Goal: Information Seeking & Learning: Understand process/instructions

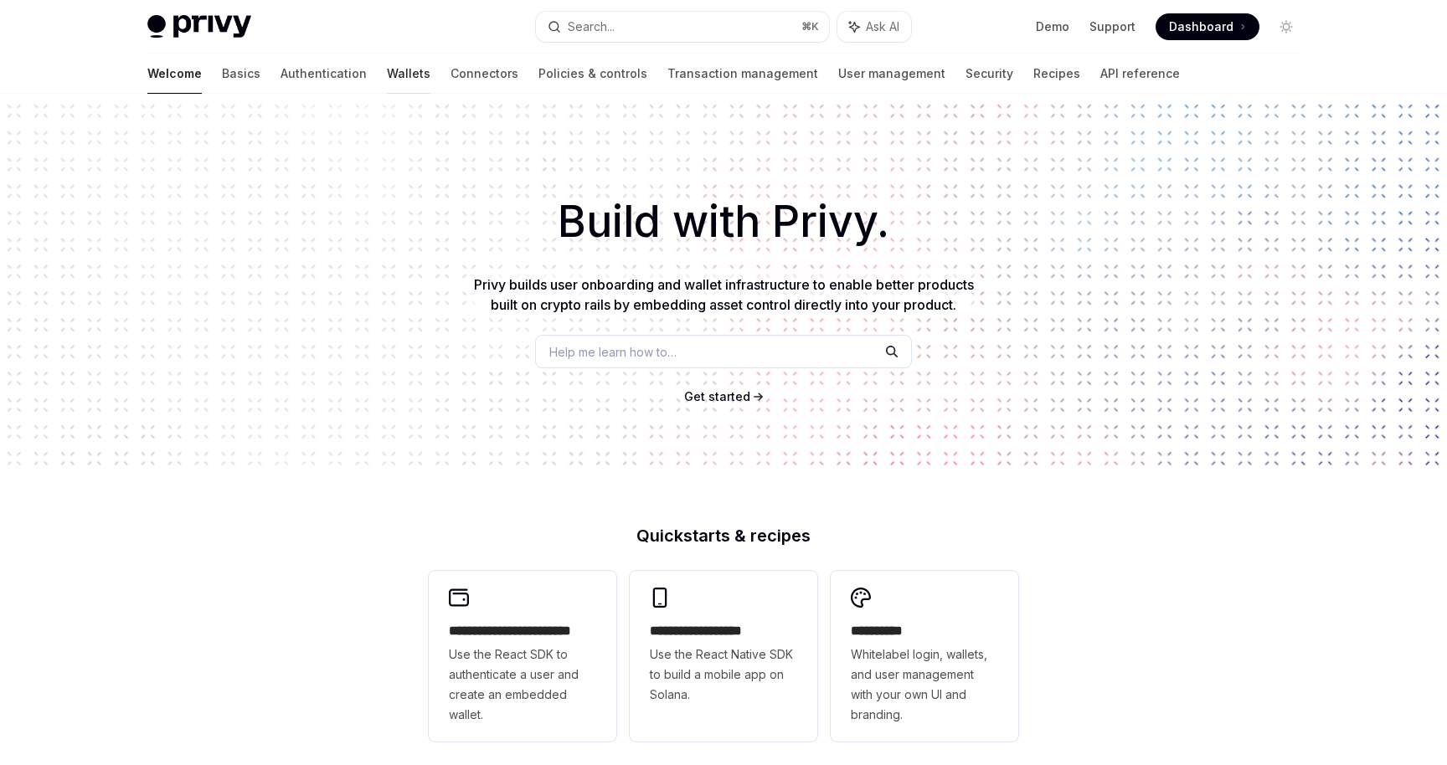
click at [387, 81] on link "Wallets" at bounding box center [409, 74] width 44 height 40
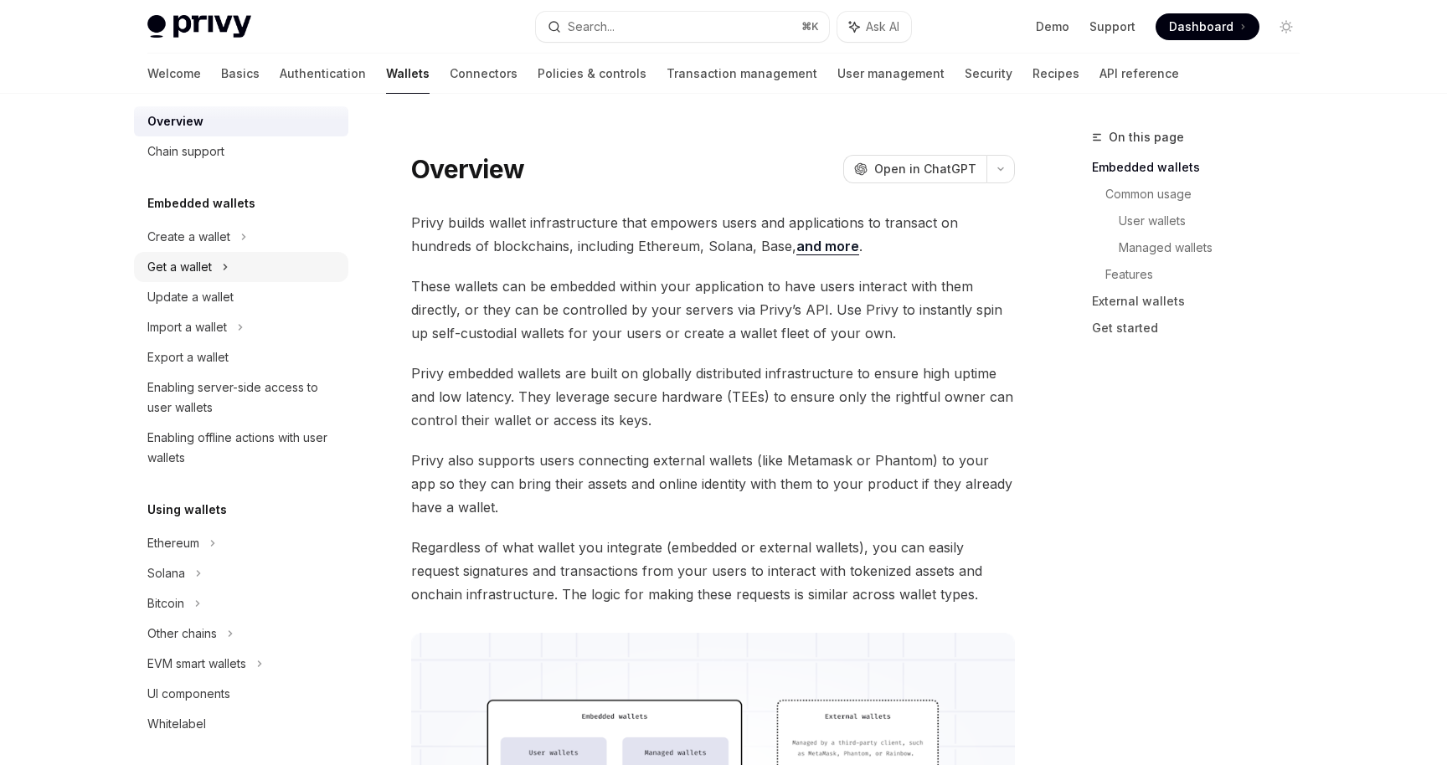
scroll to position [35, 0]
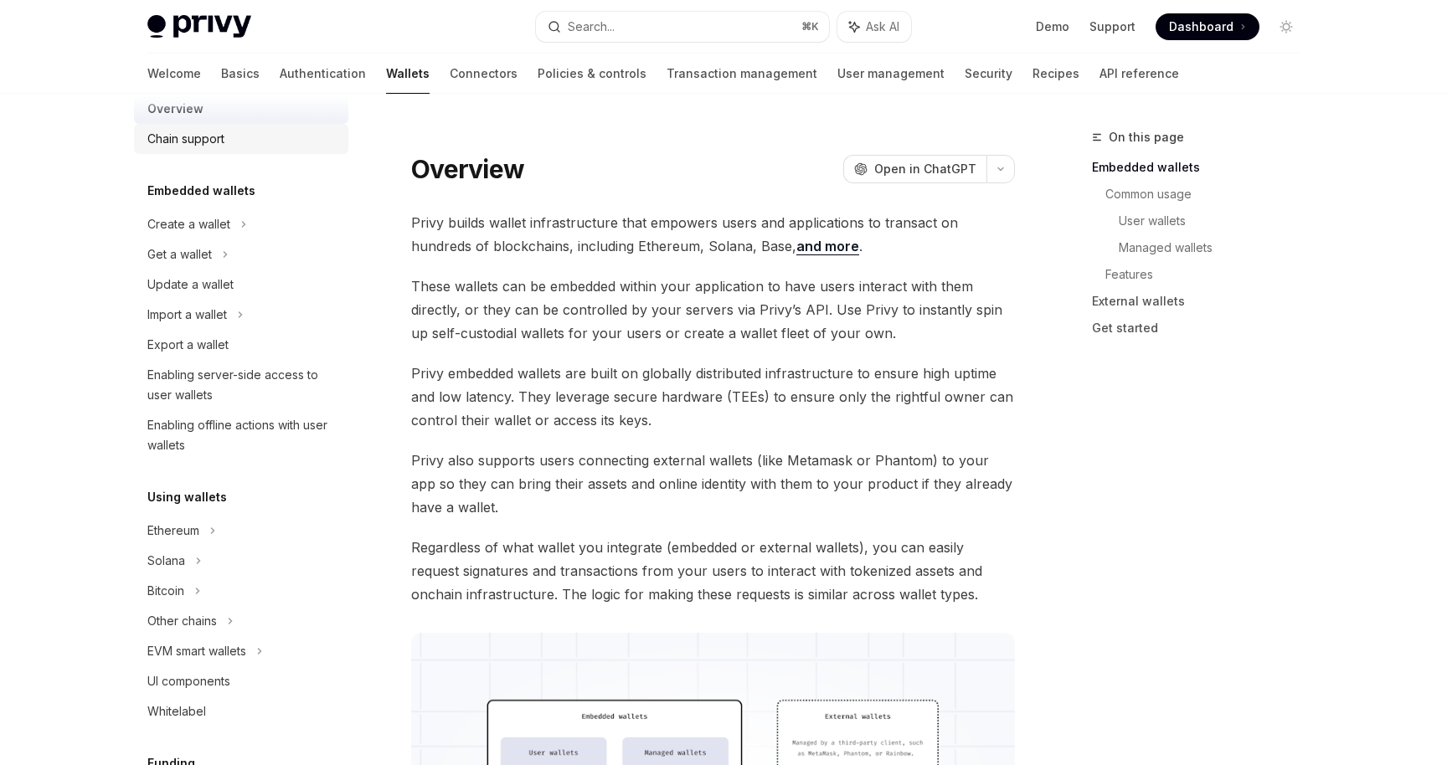
click at [214, 134] on div "Chain support" at bounding box center [185, 139] width 77 height 20
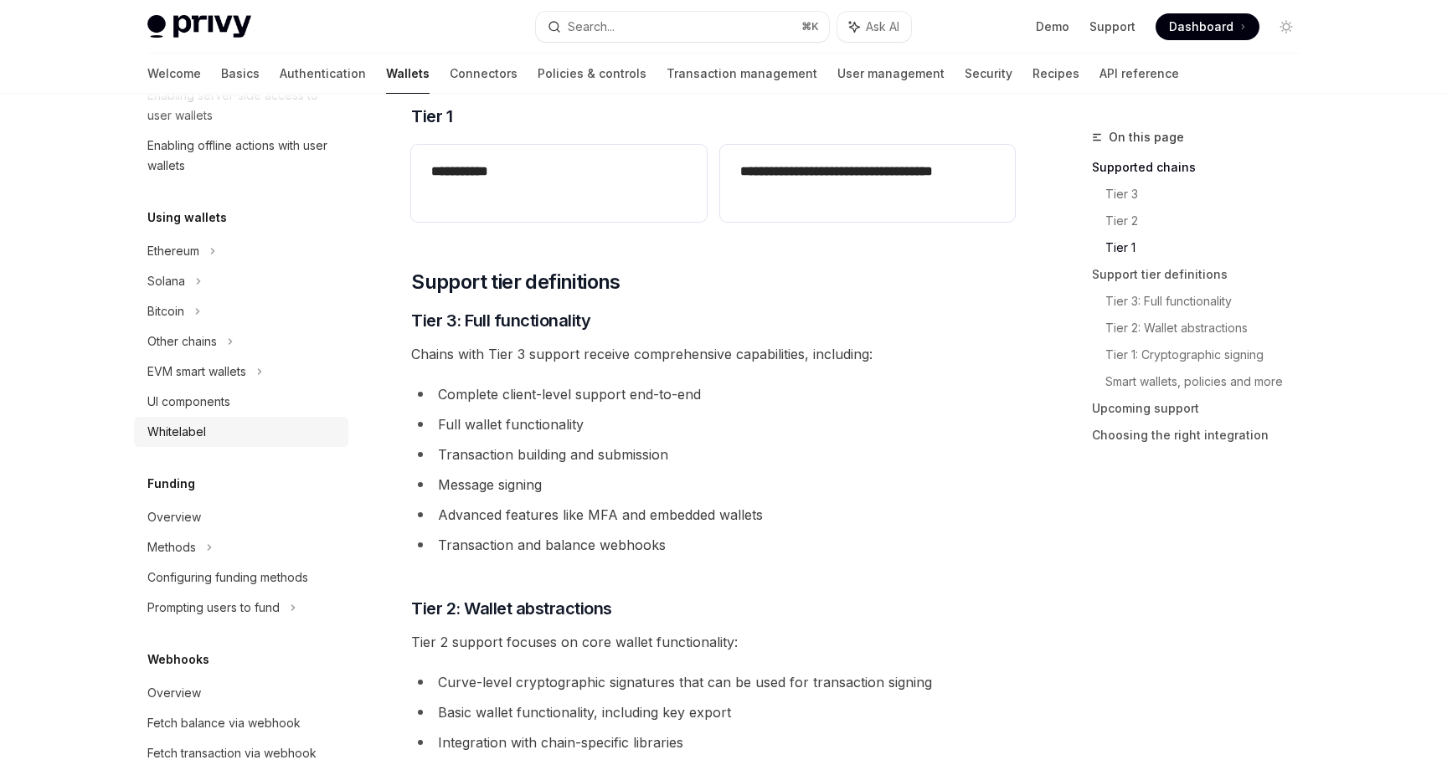
scroll to position [305, 0]
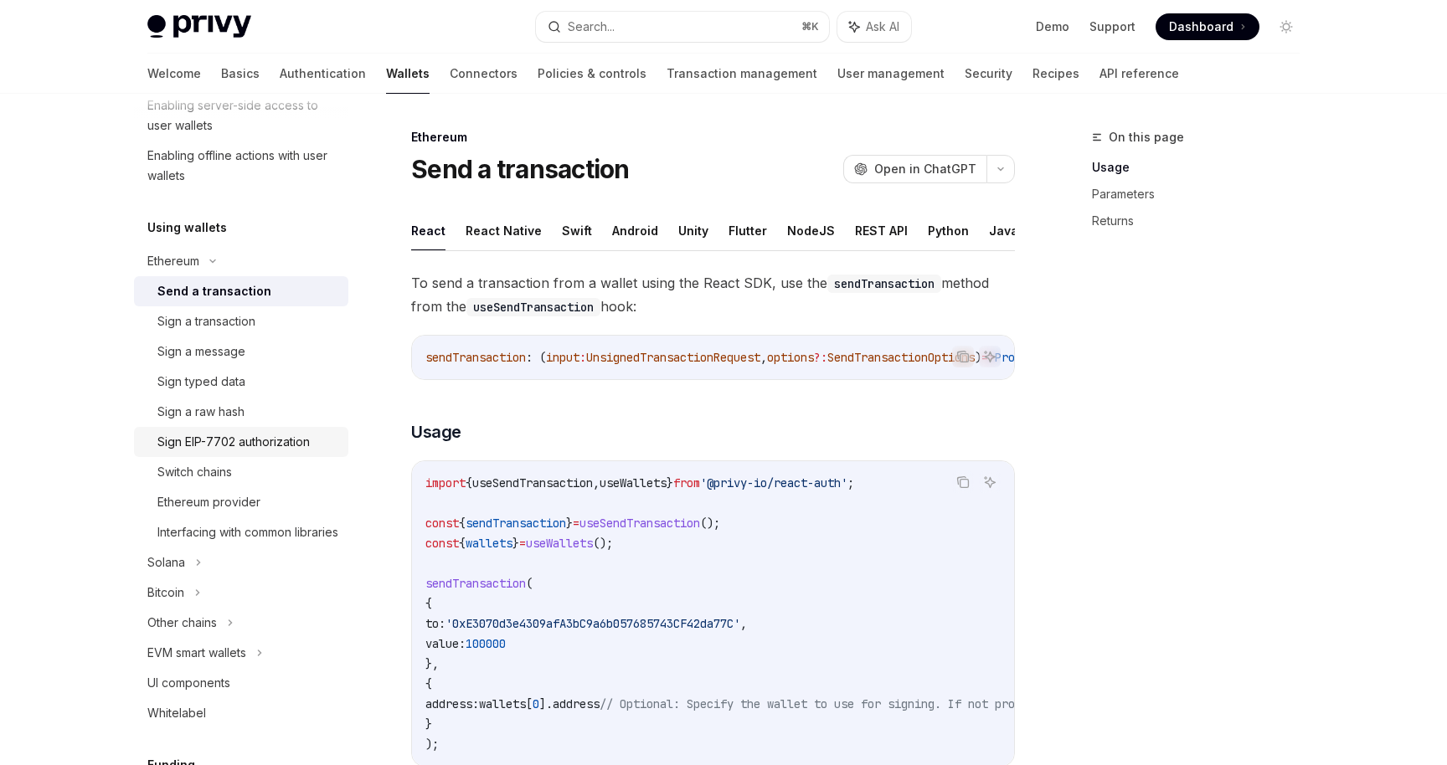
scroll to position [320, 0]
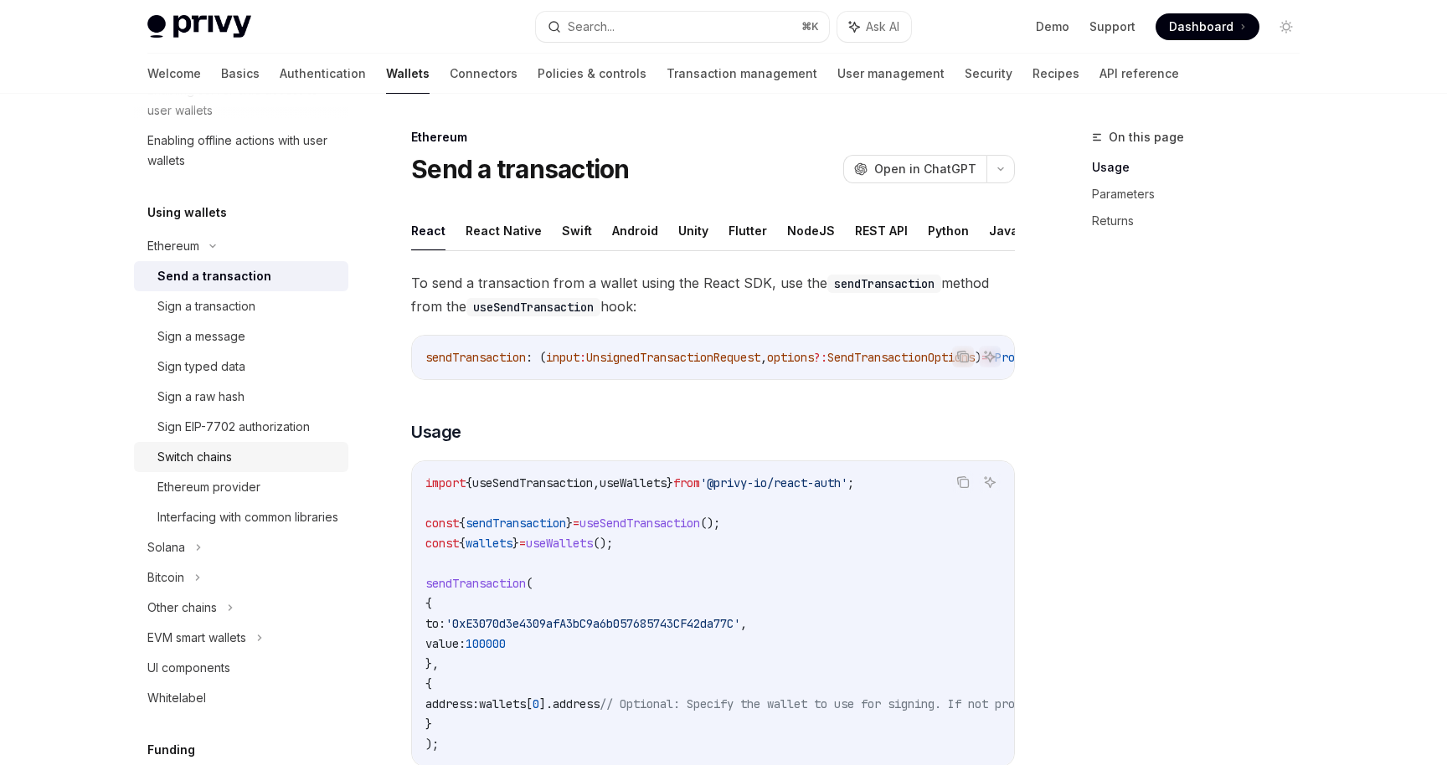
click at [266, 460] on div "Switch chains" at bounding box center [247, 457] width 181 height 20
type textarea "*"
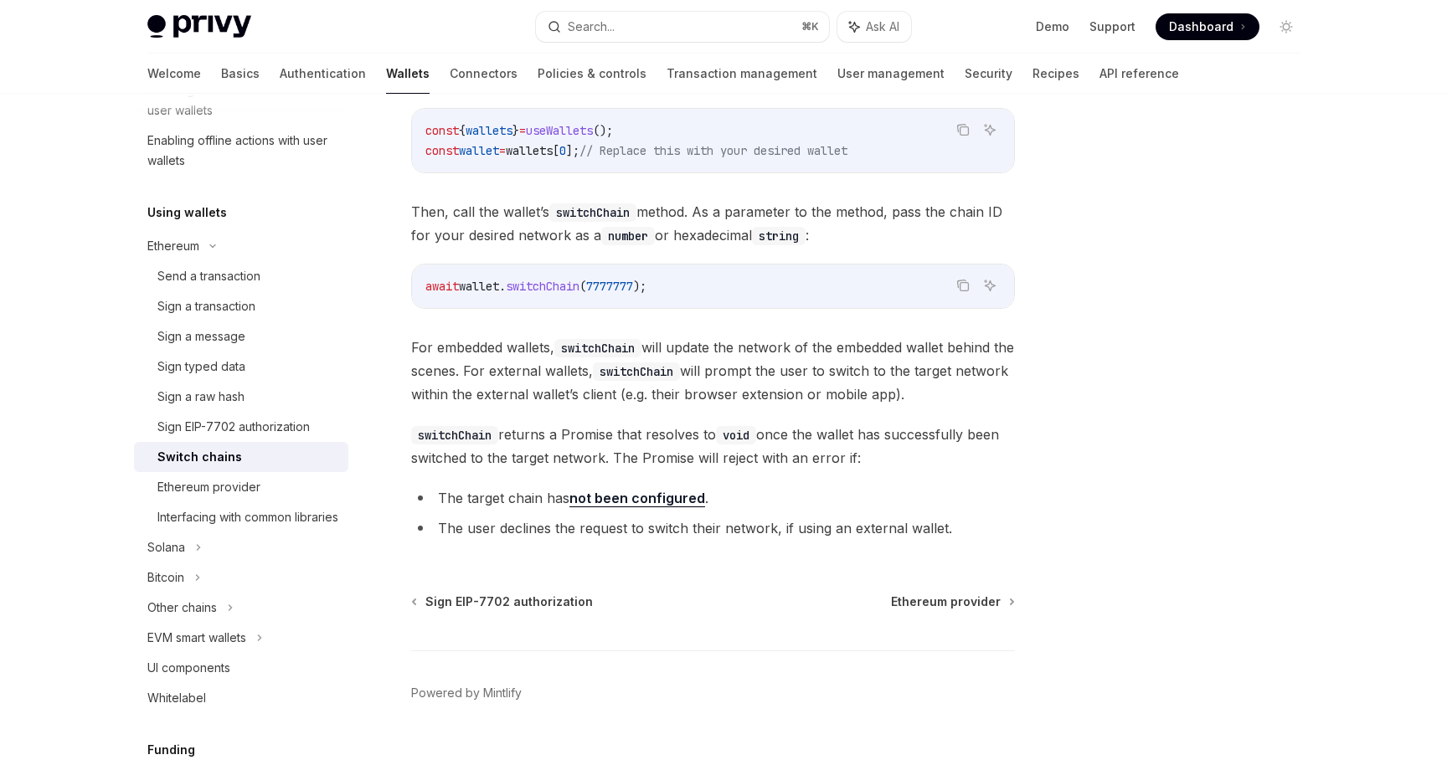
scroll to position [229, 0]
